Goal: Complete application form: Fill out and submit a form for a specific purpose

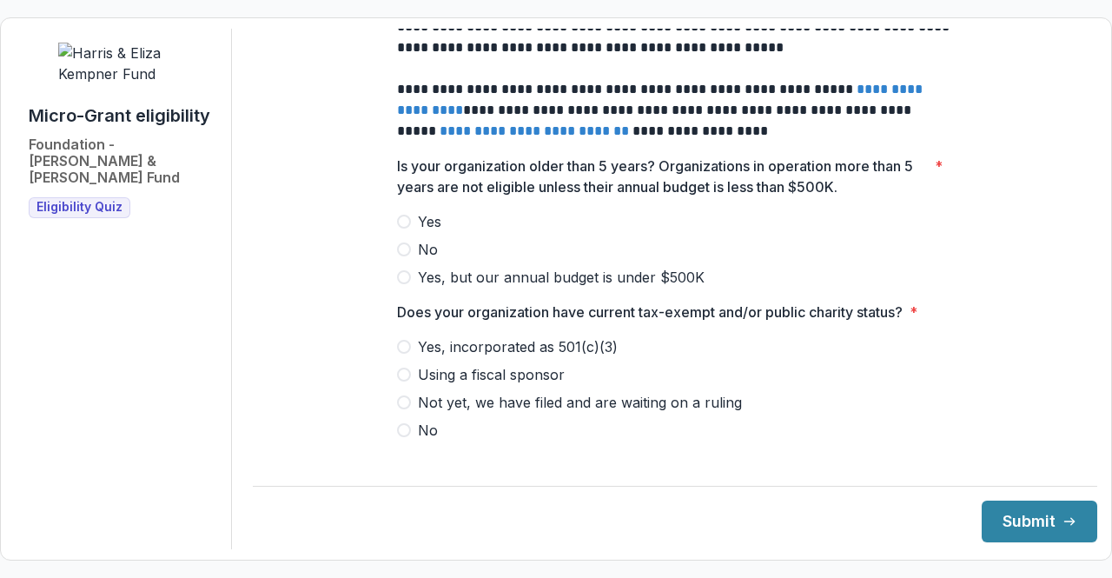
scroll to position [869, 0]
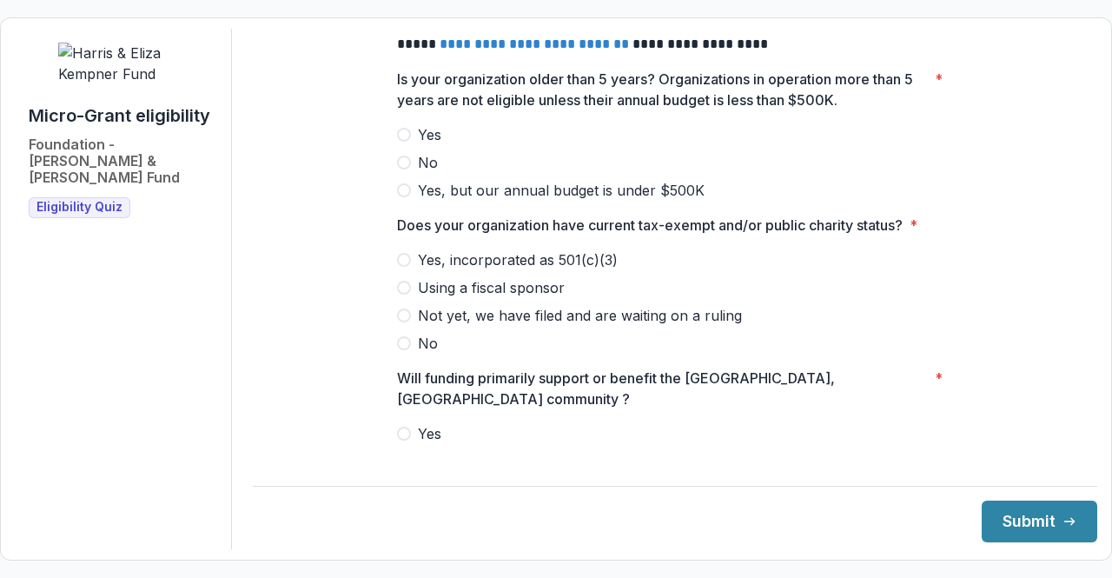
click at [406, 138] on label "Yes" at bounding box center [675, 134] width 556 height 21
click at [408, 354] on label "No" at bounding box center [675, 343] width 556 height 21
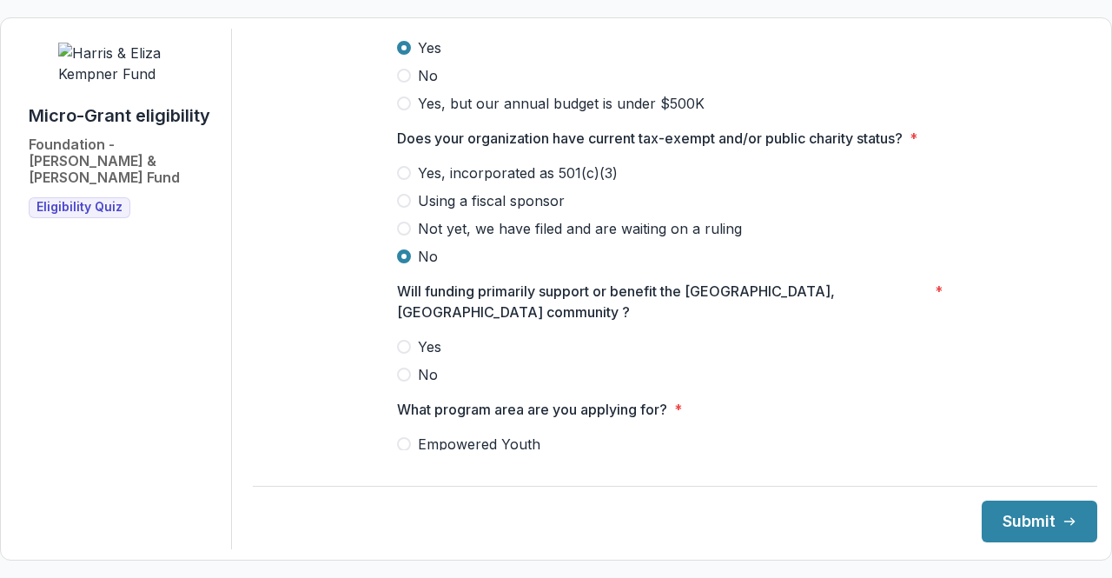
click at [402, 342] on span at bounding box center [404, 347] width 14 height 14
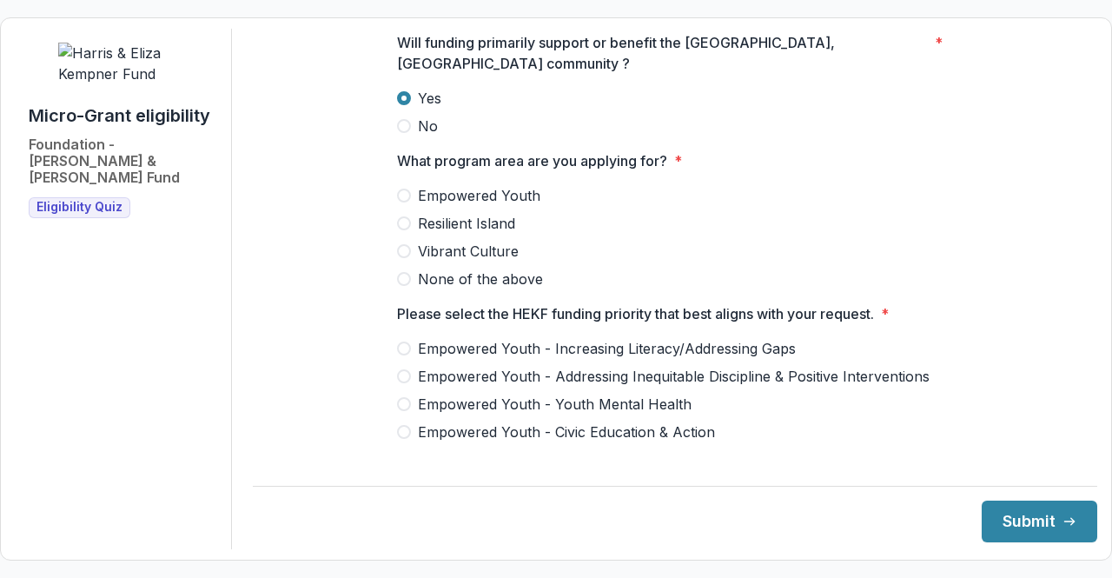
scroll to position [1216, 0]
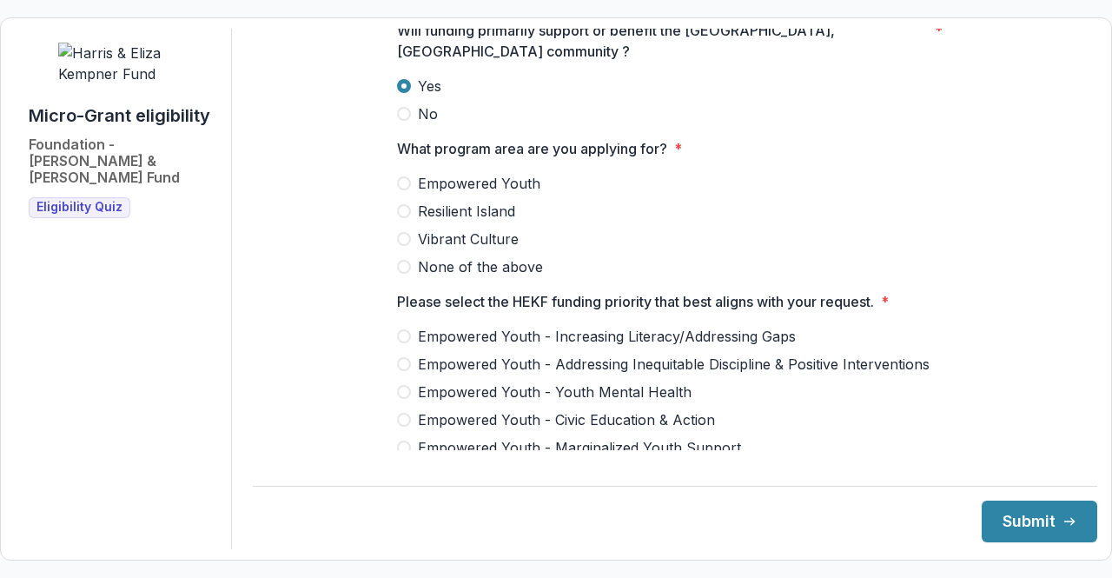
click at [403, 235] on span at bounding box center [404, 239] width 14 height 14
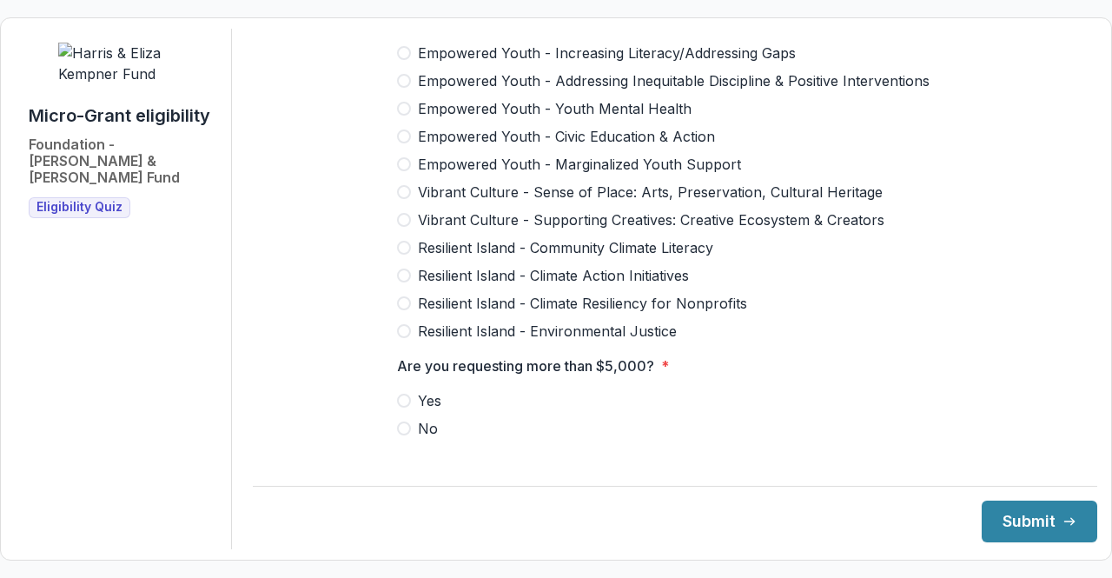
scroll to position [1564, 0]
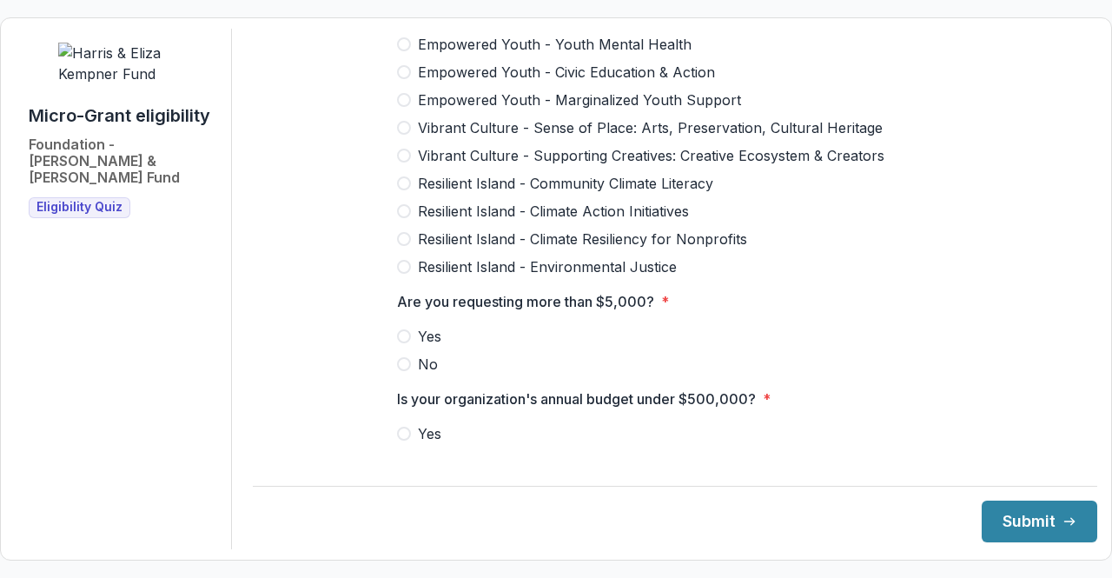
click at [401, 260] on span at bounding box center [404, 267] width 14 height 14
click at [403, 329] on span at bounding box center [404, 336] width 14 height 14
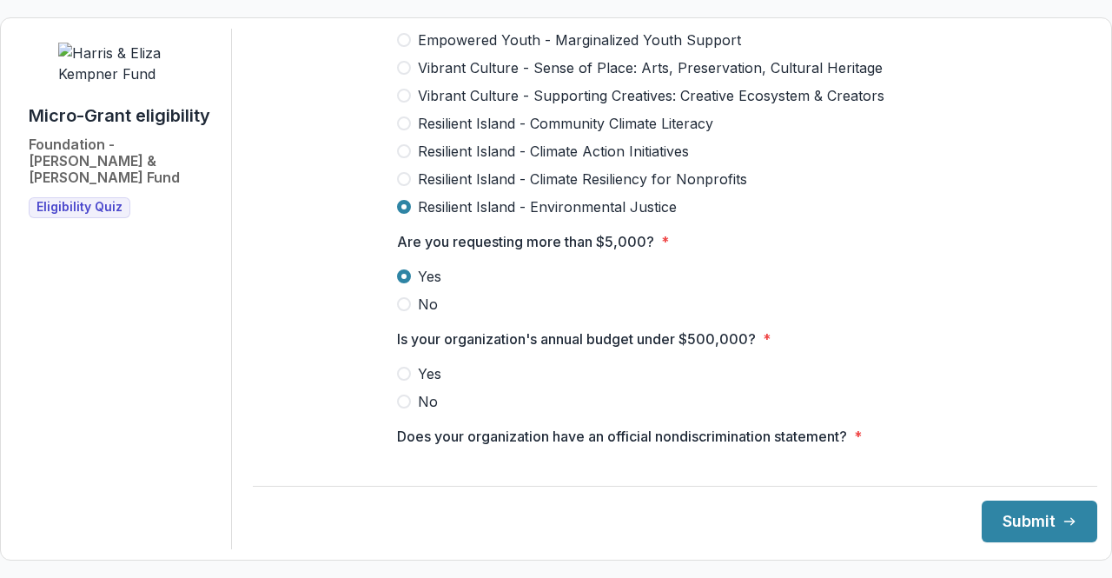
scroll to position [1651, 0]
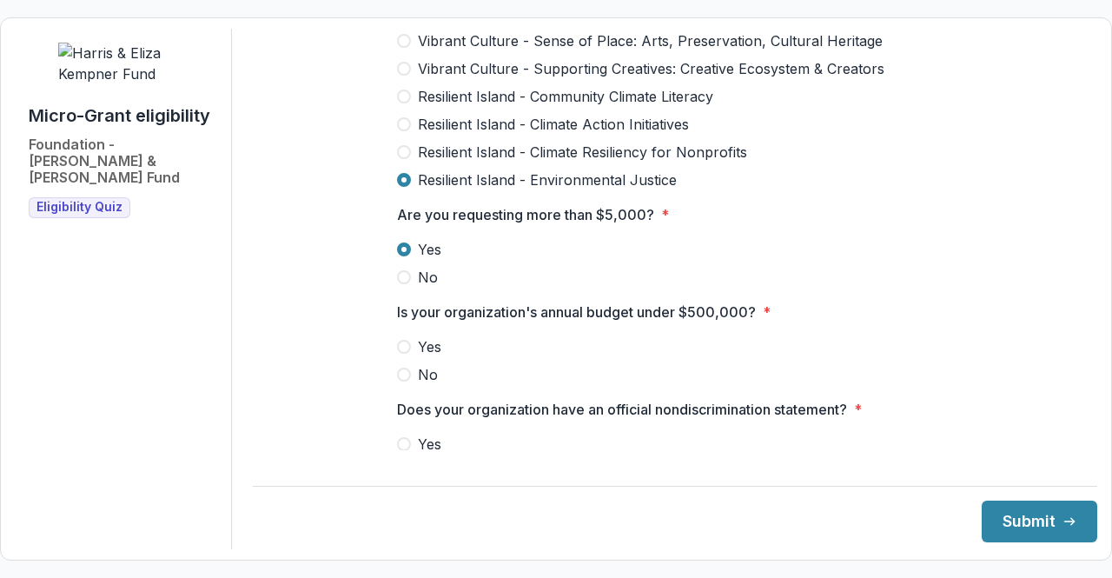
click at [400, 368] on span at bounding box center [404, 375] width 14 height 14
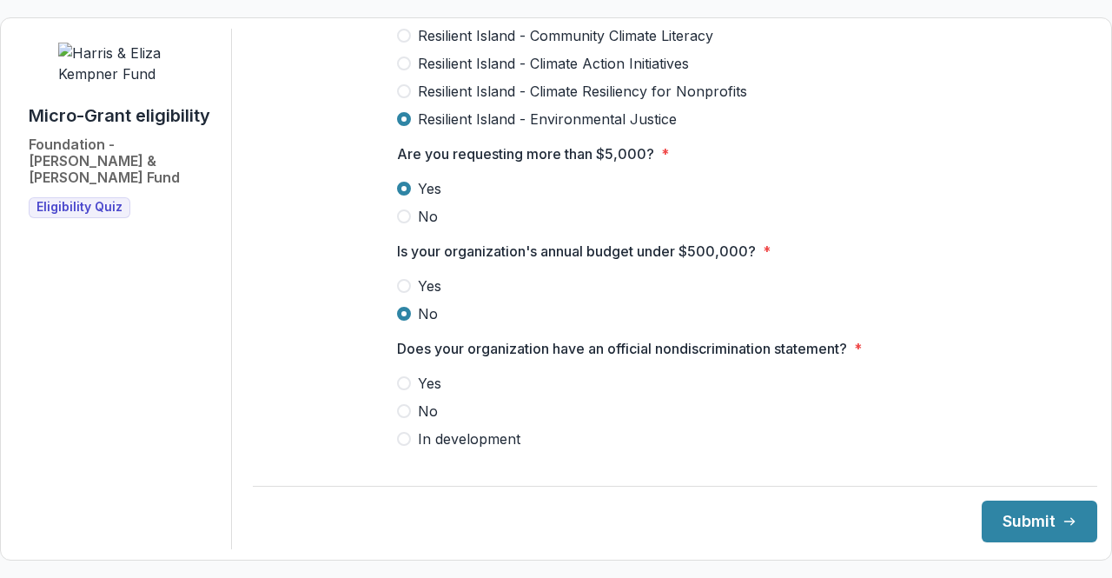
scroll to position [1738, 0]
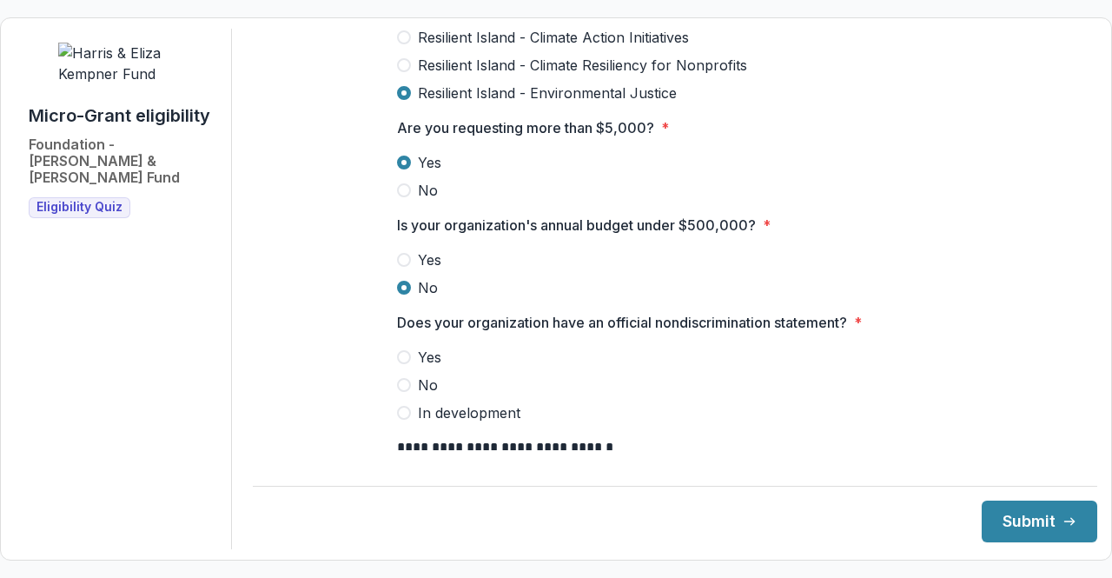
click at [401, 380] on span at bounding box center [404, 385] width 14 height 14
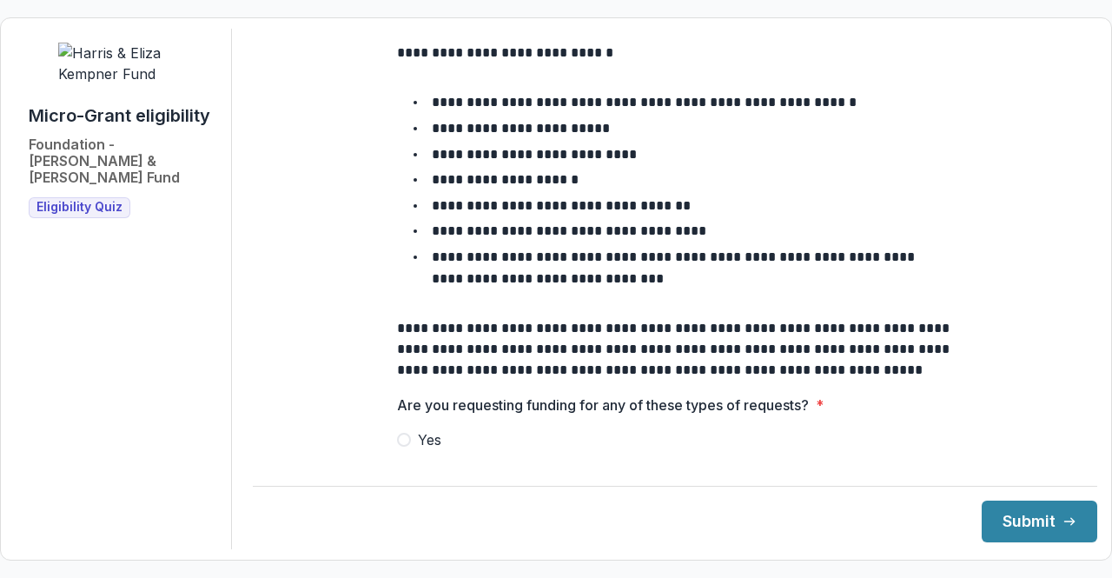
scroll to position [2167, 0]
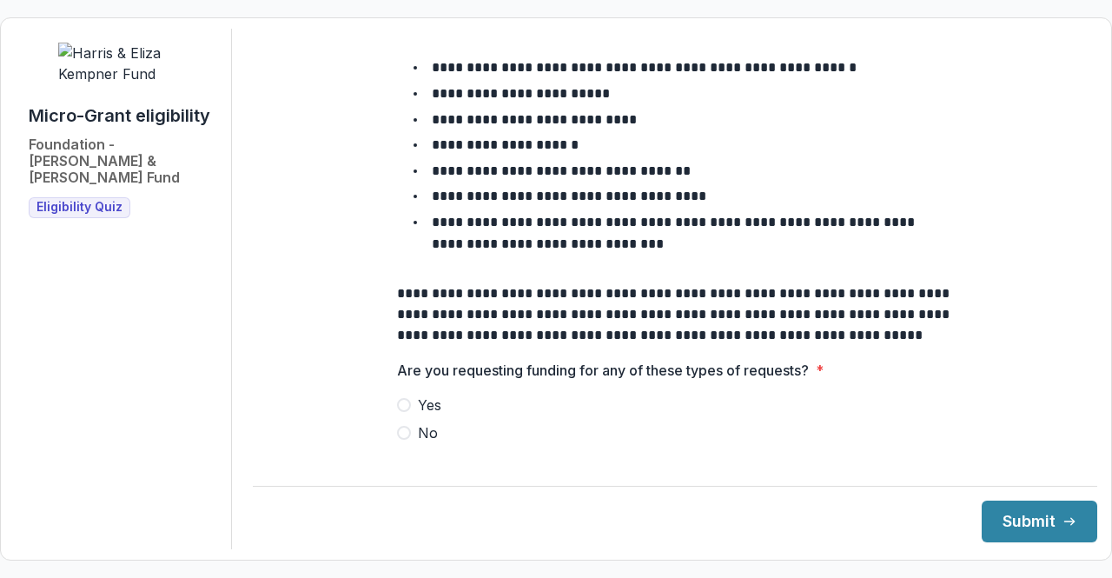
click at [405, 398] on span at bounding box center [404, 405] width 14 height 14
click at [1030, 527] on button "Submit" at bounding box center [1040, 521] width 116 height 42
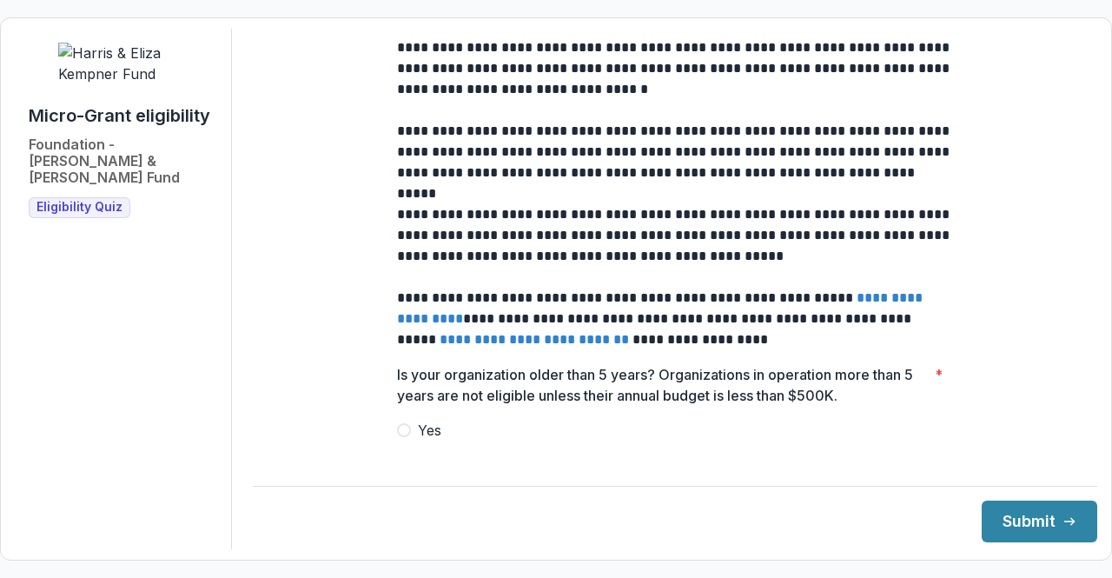
scroll to position [695, 0]
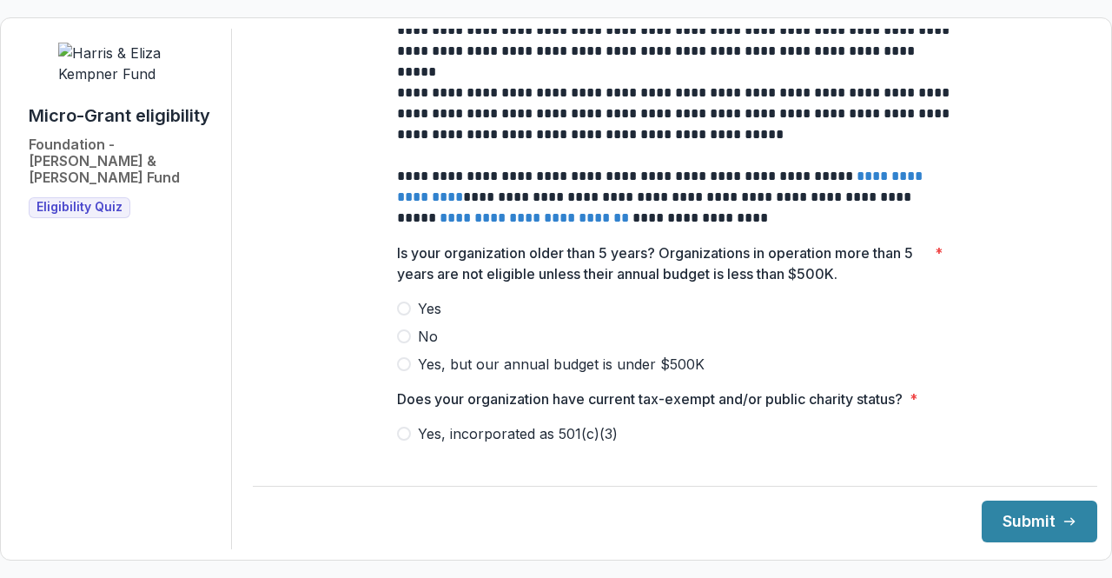
click at [401, 315] on span at bounding box center [404, 308] width 14 height 14
click at [404, 343] on span at bounding box center [404, 336] width 14 height 14
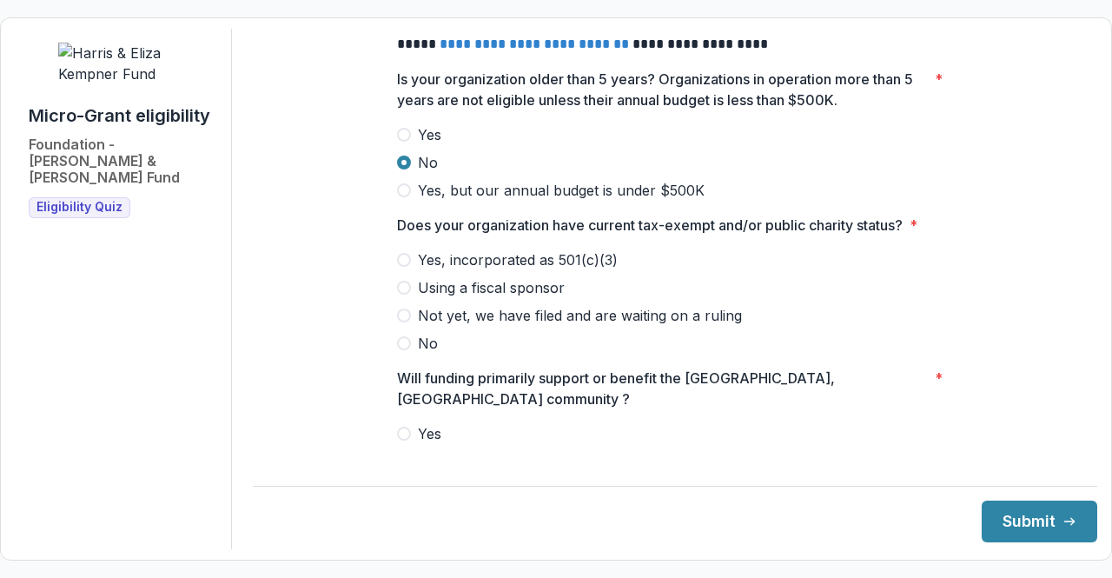
click at [403, 267] on span at bounding box center [404, 260] width 14 height 14
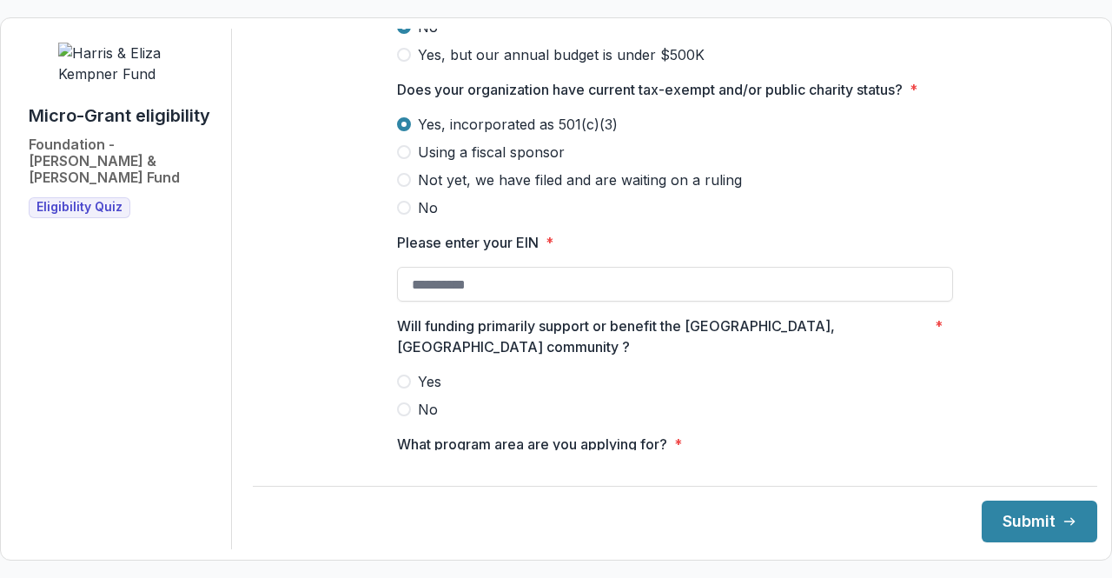
scroll to position [1043, 0]
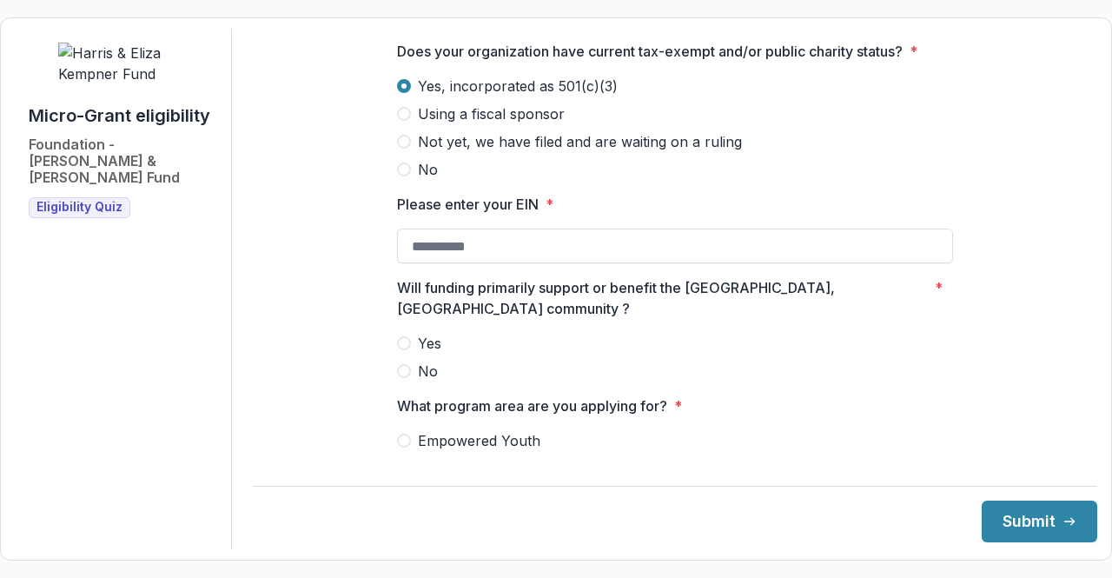
click at [405, 336] on span at bounding box center [404, 343] width 14 height 14
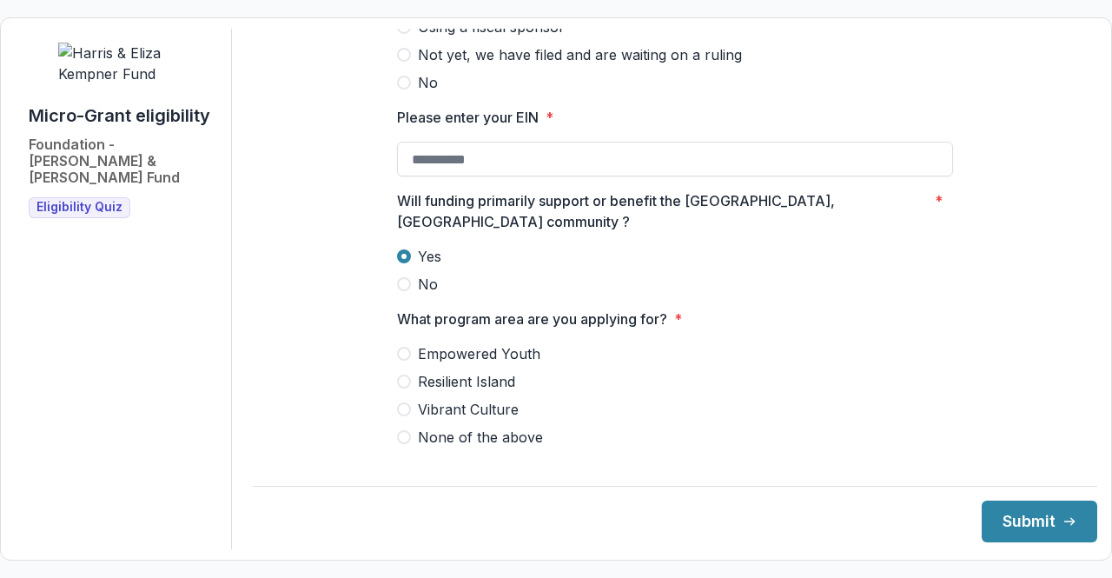
scroll to position [1216, 0]
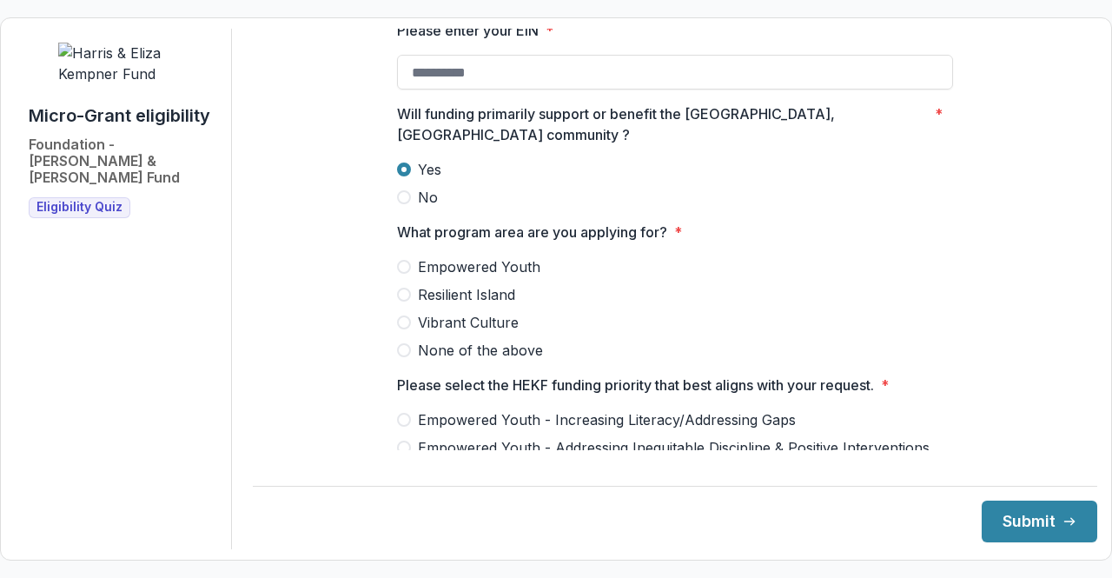
click at [409, 258] on label "Empowered Youth" at bounding box center [675, 266] width 556 height 21
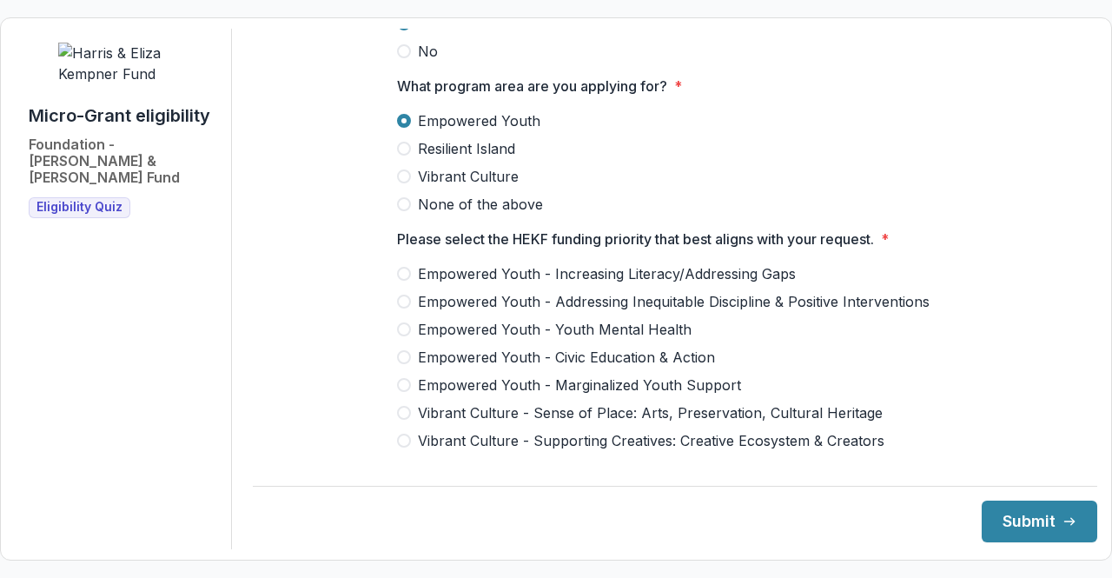
scroll to position [1390, 0]
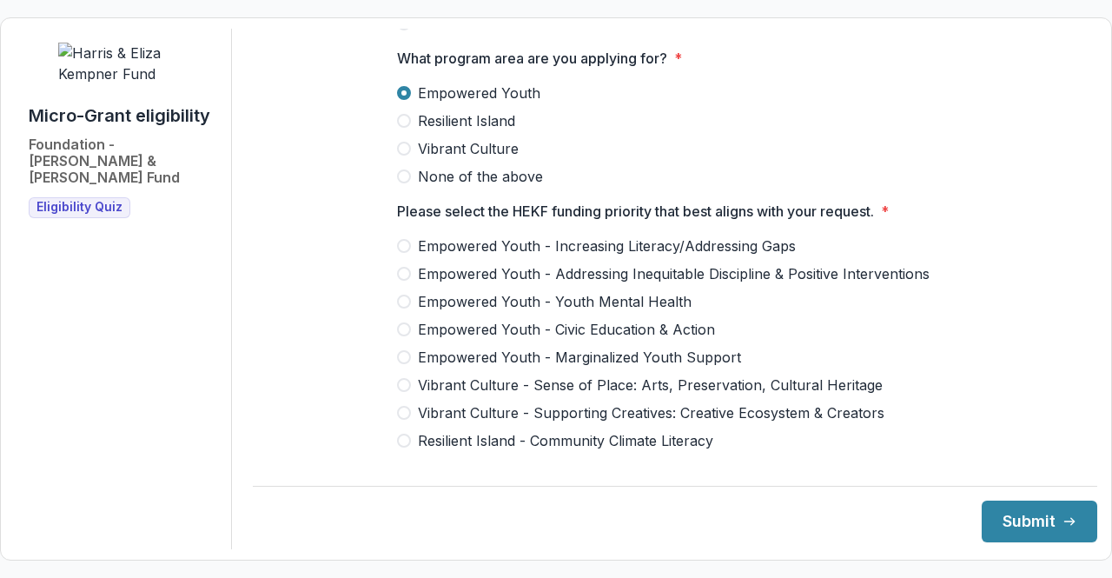
click at [407, 239] on span at bounding box center [404, 246] width 14 height 14
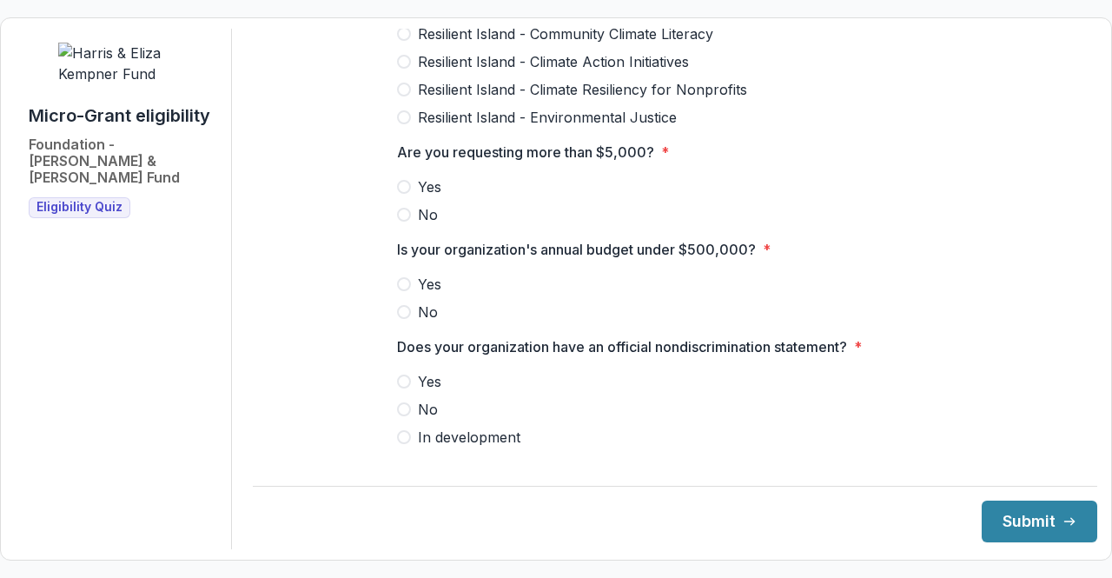
scroll to position [1825, 0]
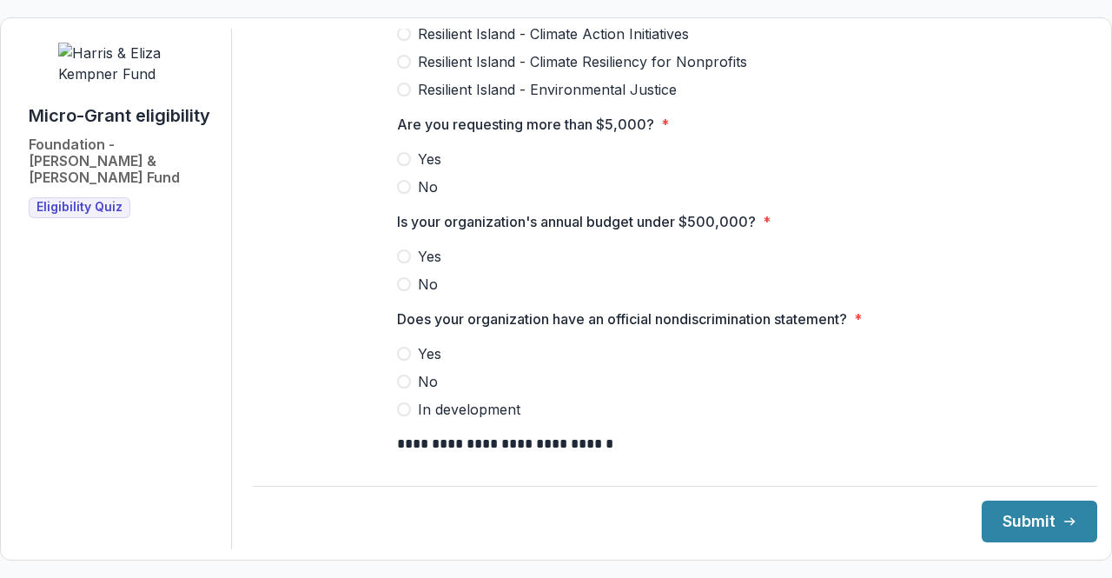
click at [407, 149] on label "Yes" at bounding box center [675, 159] width 556 height 21
click at [405, 249] on span at bounding box center [404, 256] width 14 height 14
click at [407, 347] on span at bounding box center [404, 354] width 14 height 14
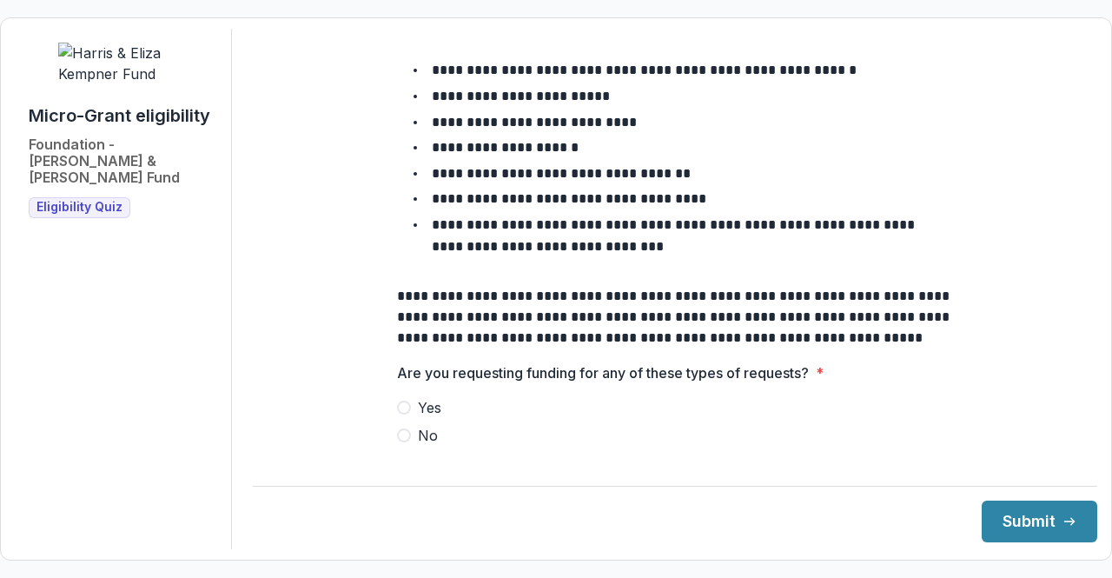
scroll to position [2250, 0]
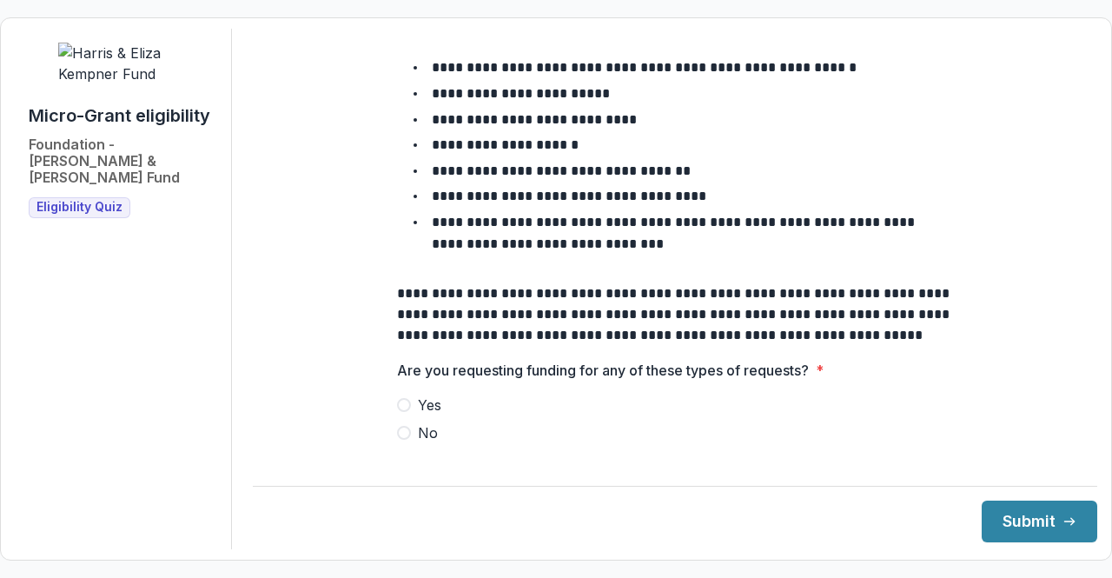
click at [404, 430] on span at bounding box center [404, 433] width 14 height 14
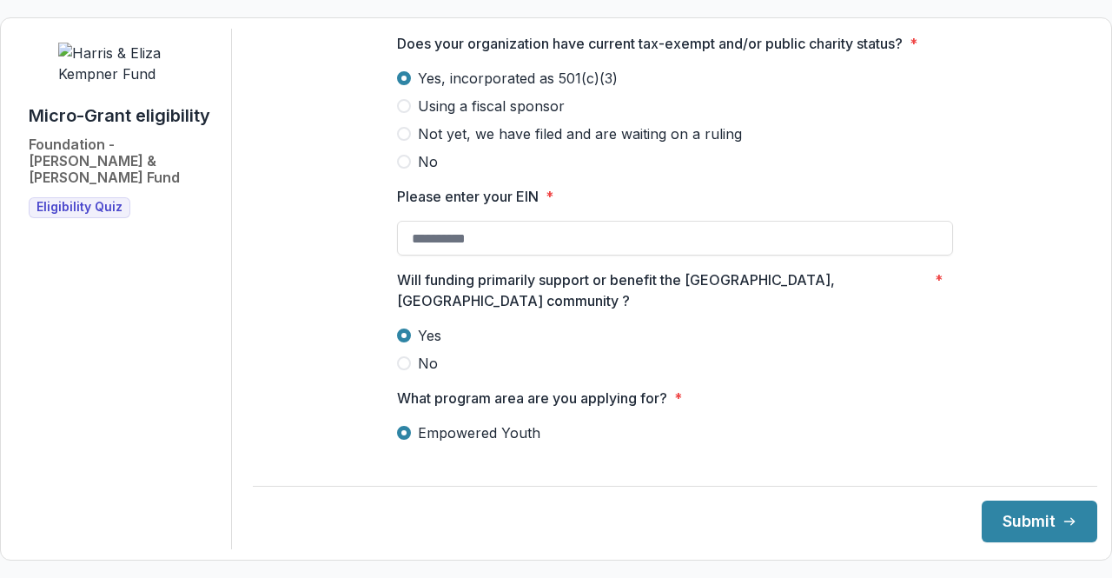
scroll to position [1034, 0]
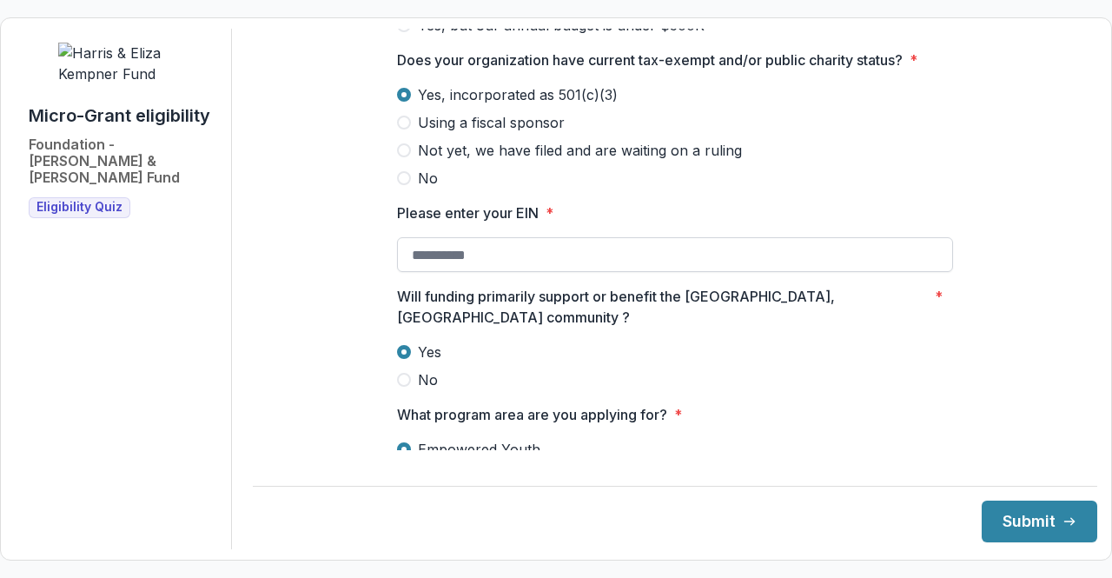
click at [476, 269] on input "Please enter your EIN *" at bounding box center [675, 254] width 556 height 35
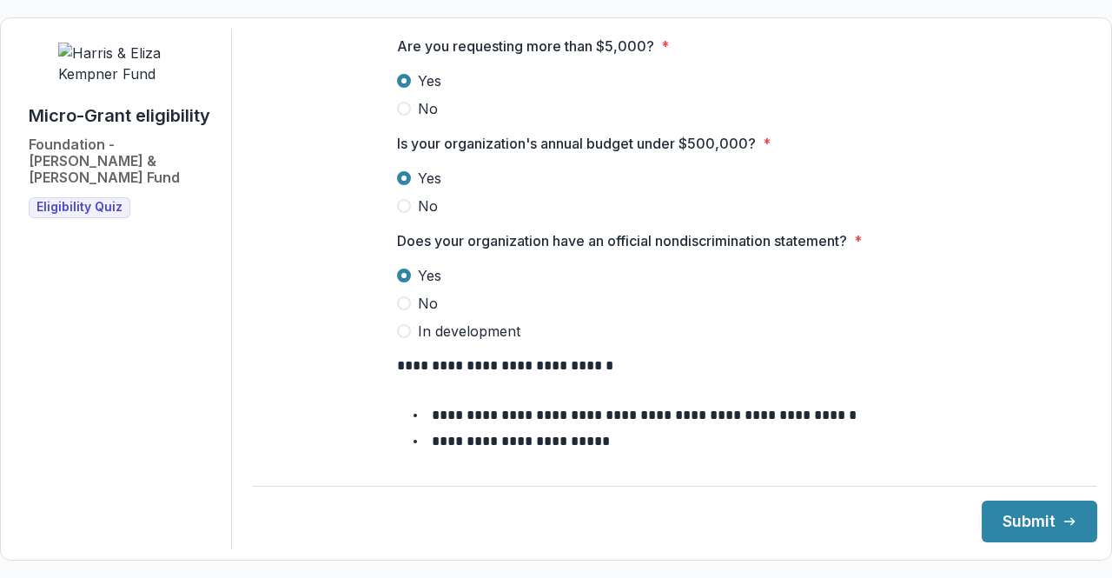
scroll to position [2250, 0]
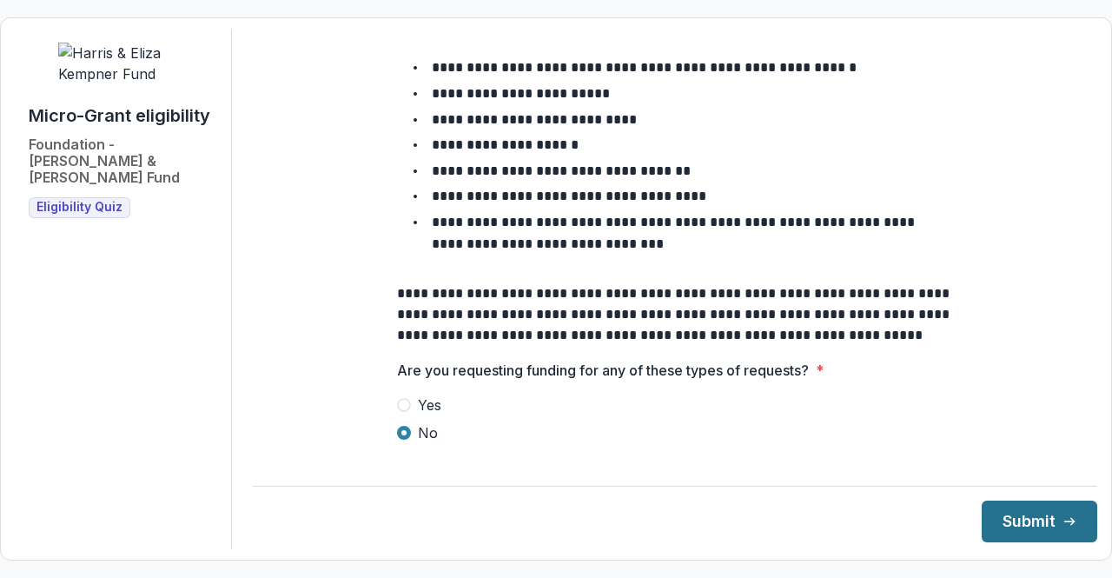
type input "**********"
click at [1003, 519] on button "Submit" at bounding box center [1040, 521] width 116 height 42
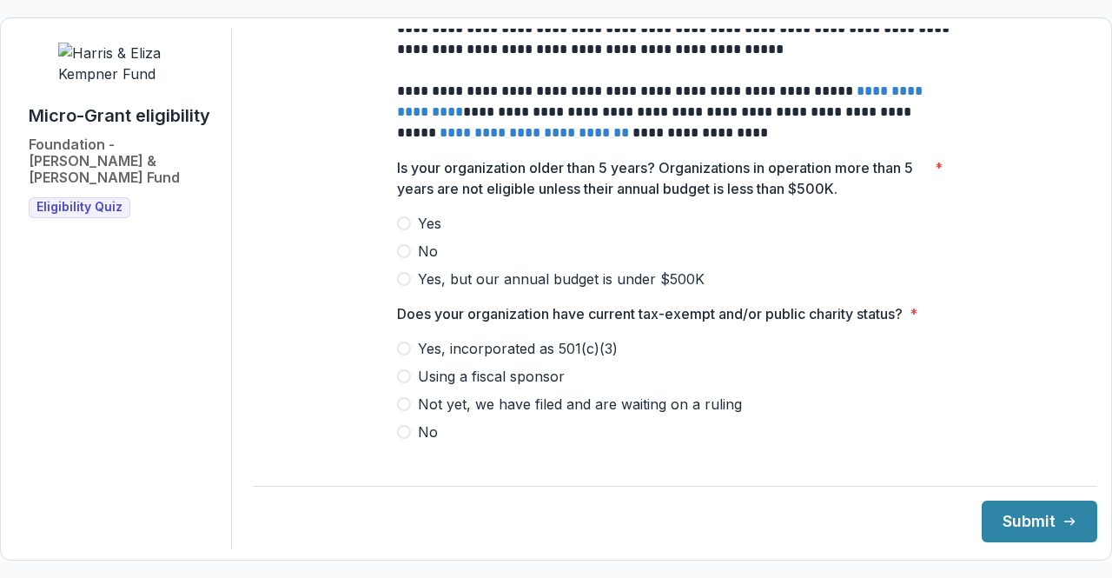
scroll to position [782, 0]
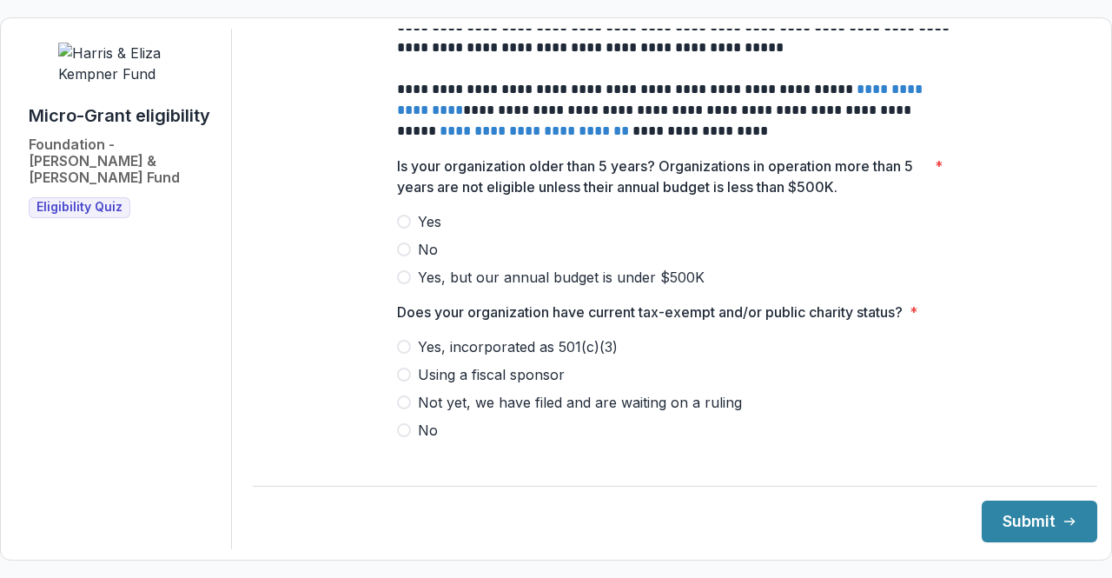
click at [400, 256] on span at bounding box center [404, 249] width 14 height 14
click at [408, 357] on label "Yes, incorporated as 501(c)(3)" at bounding box center [675, 346] width 556 height 21
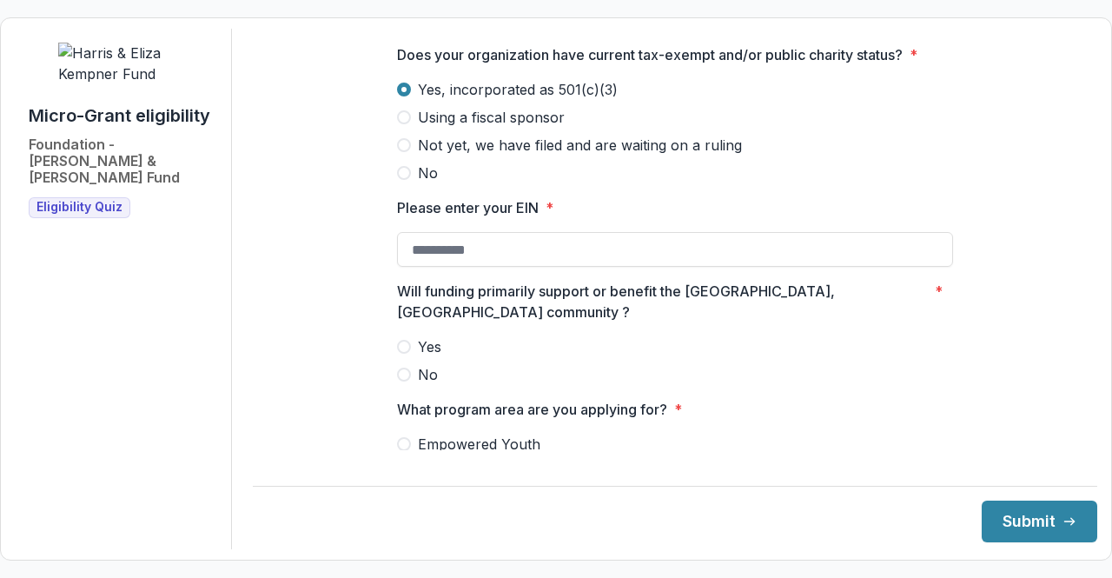
scroll to position [1043, 0]
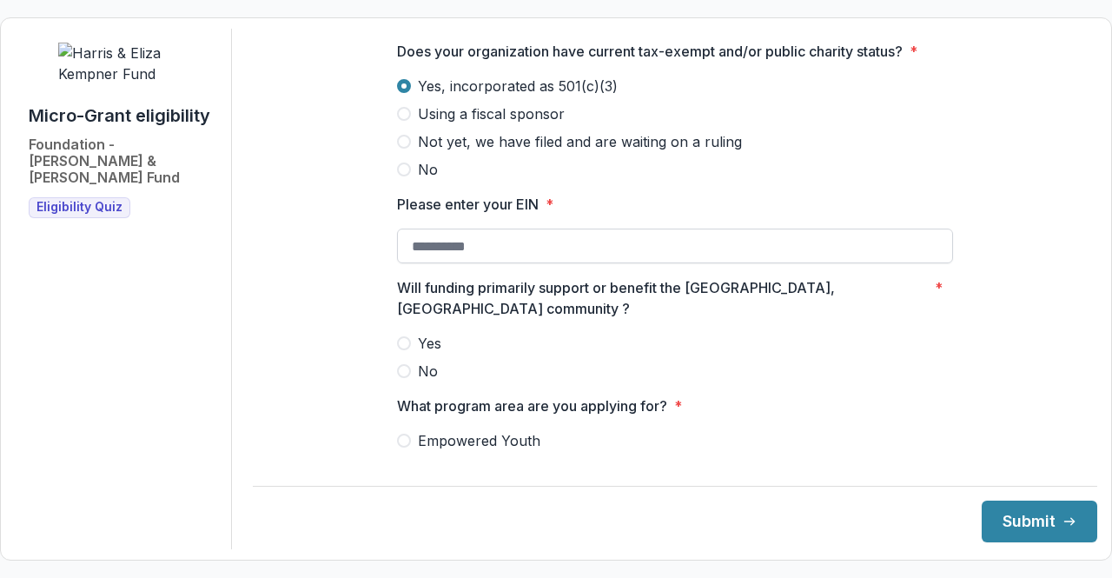
click at [465, 262] on input "Please enter your EIN *" at bounding box center [675, 246] width 556 height 35
type input "**********"
click at [401, 337] on span at bounding box center [404, 343] width 14 height 14
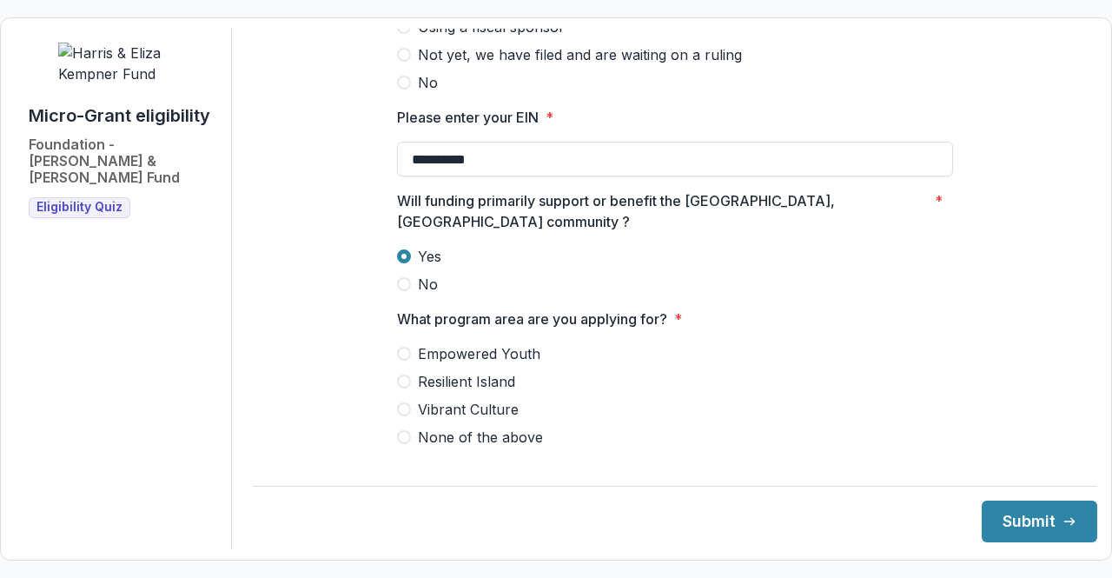
scroll to position [1216, 0]
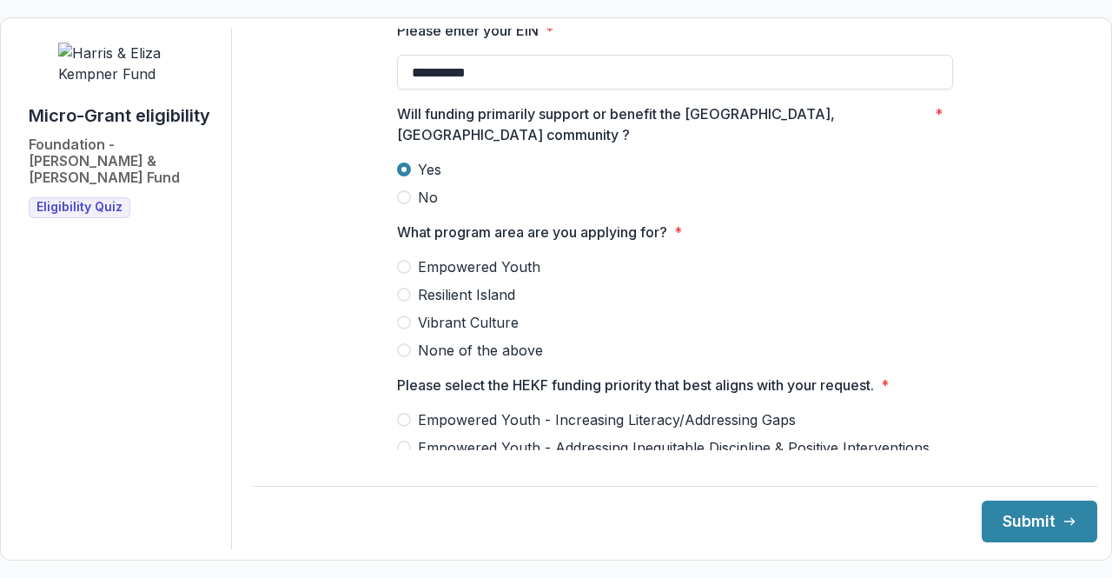
click at [405, 260] on span at bounding box center [404, 267] width 14 height 14
click at [402, 413] on span at bounding box center [404, 420] width 14 height 14
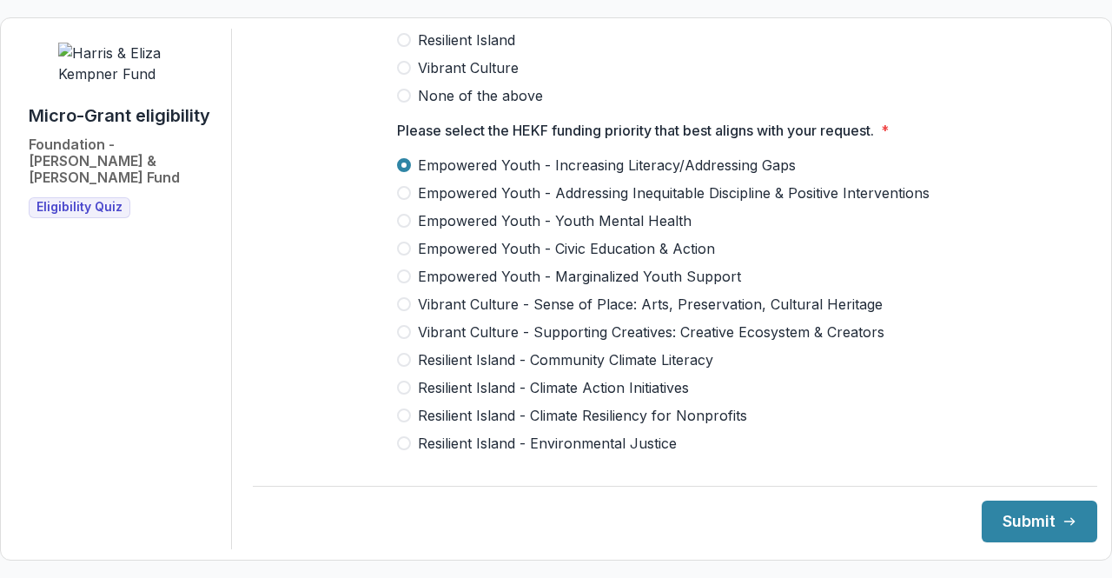
scroll to position [1564, 0]
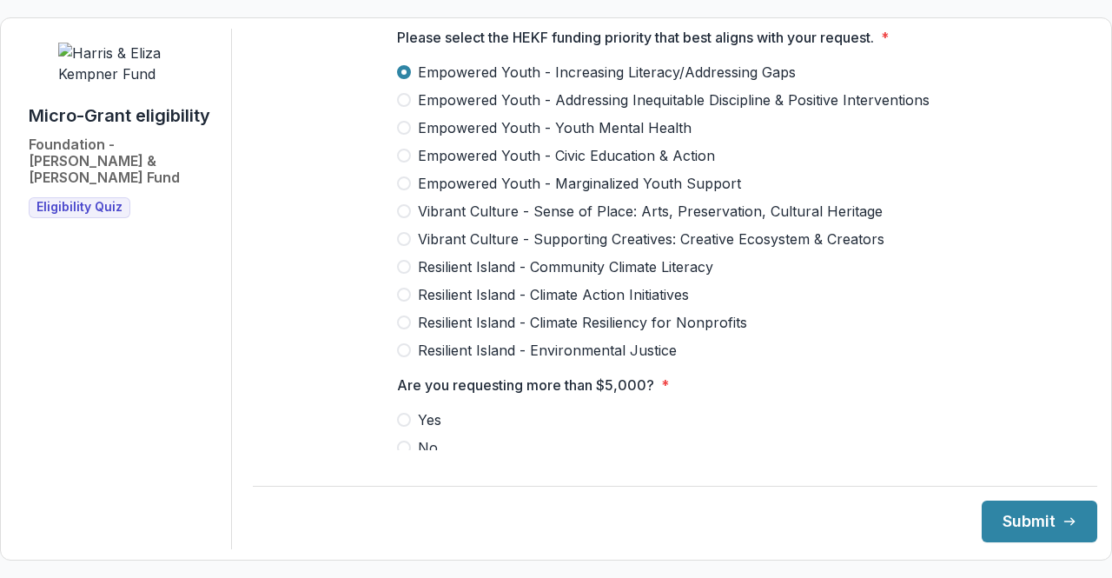
click at [403, 440] on span at bounding box center [404, 447] width 14 height 14
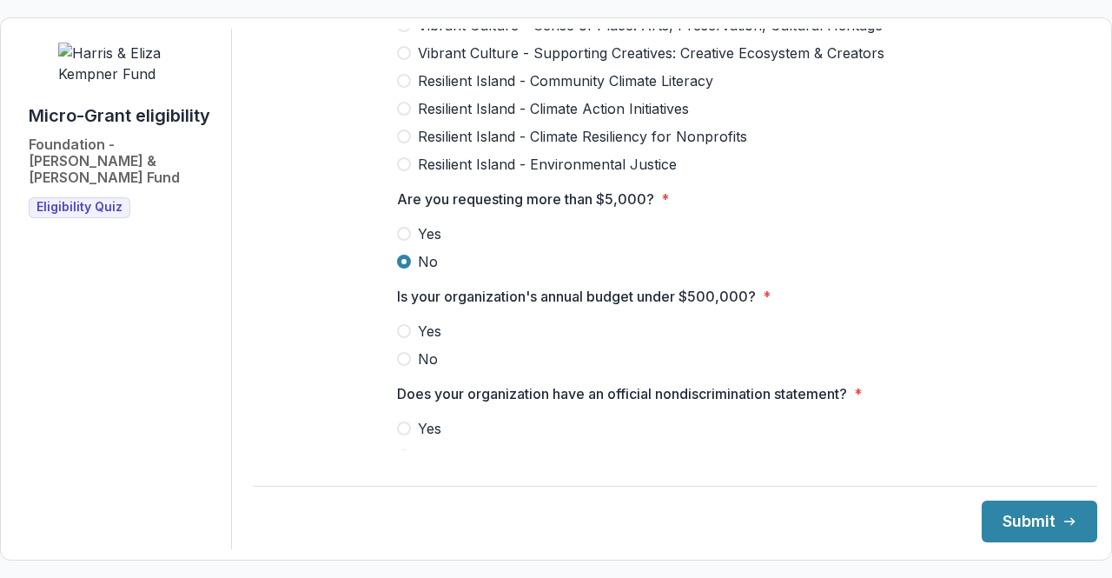
scroll to position [1825, 0]
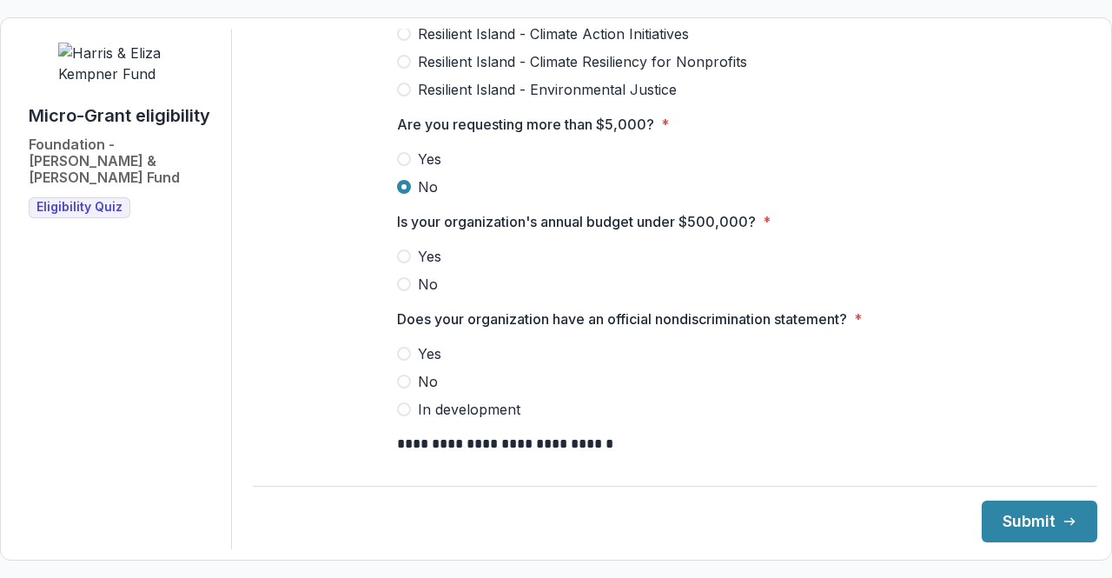
click at [400, 249] on span at bounding box center [404, 256] width 14 height 14
click at [405, 347] on span at bounding box center [404, 354] width 14 height 14
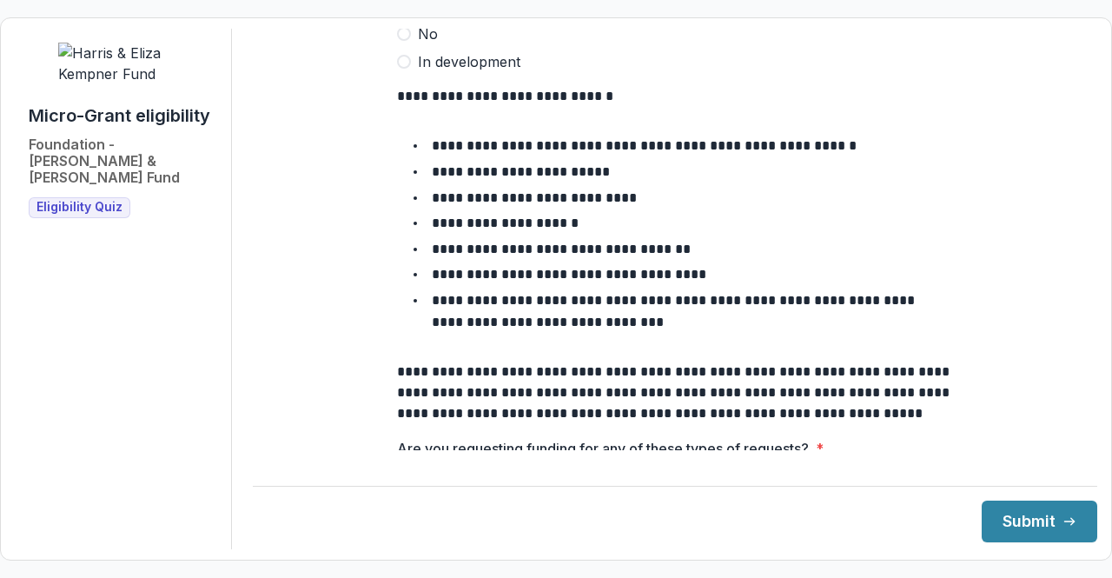
scroll to position [2250, 0]
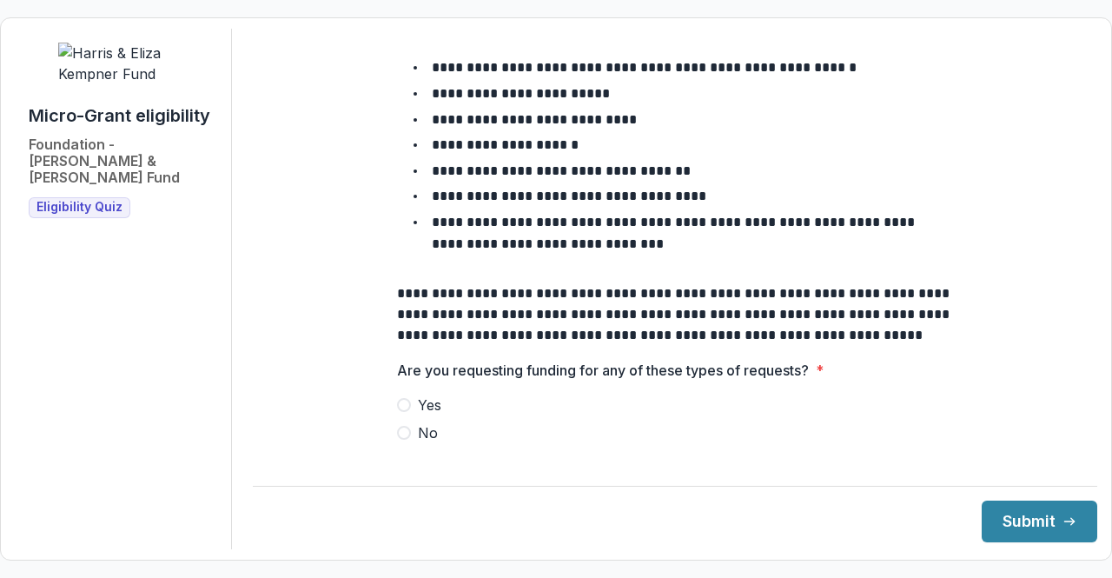
click at [403, 426] on span at bounding box center [404, 433] width 14 height 14
click at [1003, 519] on button "Submit" at bounding box center [1040, 521] width 116 height 42
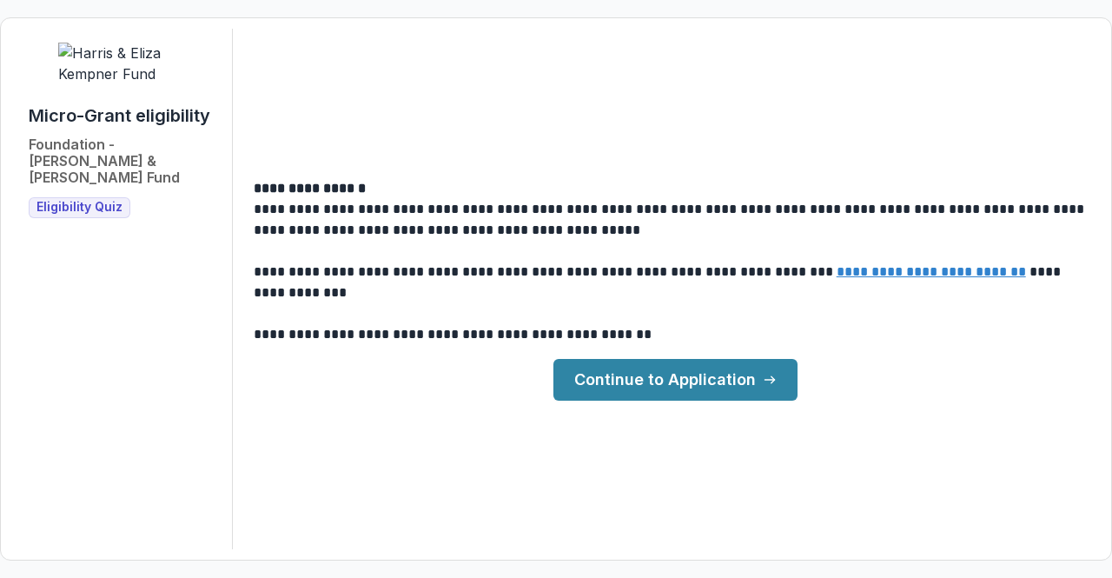
click at [699, 382] on link "Continue to Application" at bounding box center [675, 380] width 244 height 42
